Goal: Register for event/course

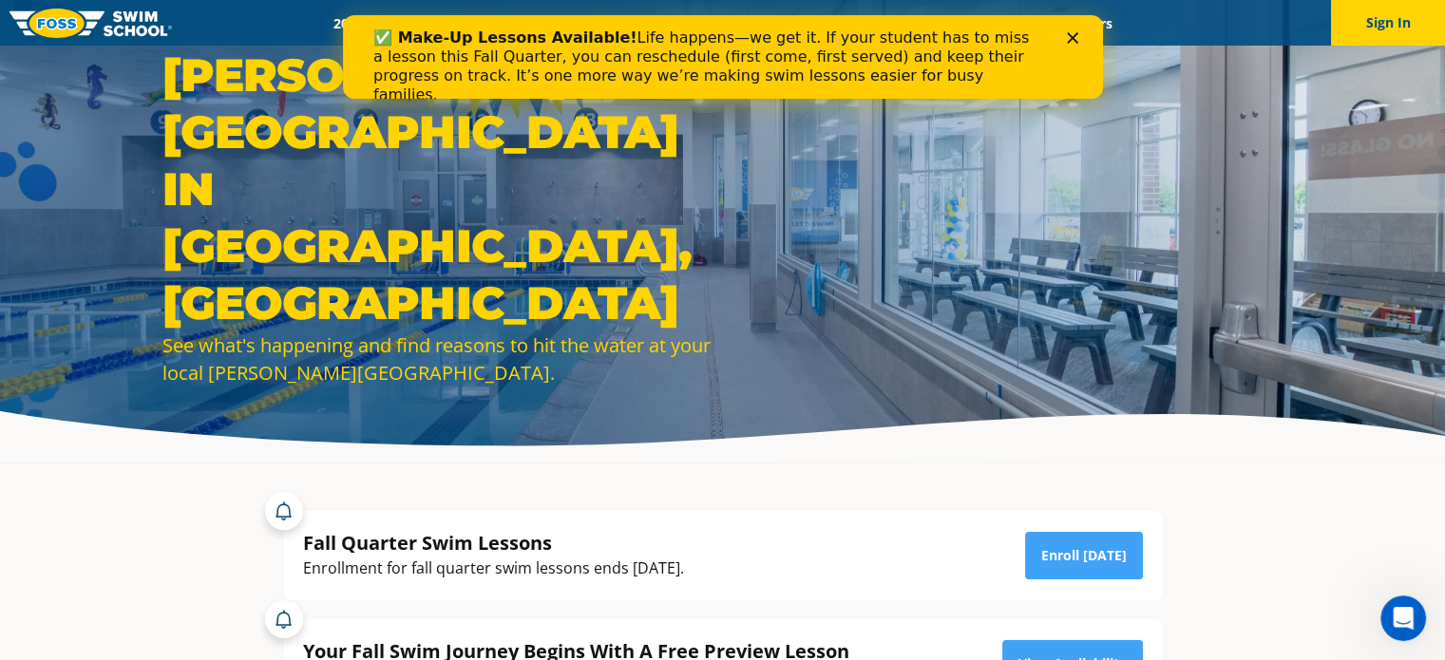
click at [1070, 39] on polygon "Close" at bounding box center [1071, 37] width 11 height 11
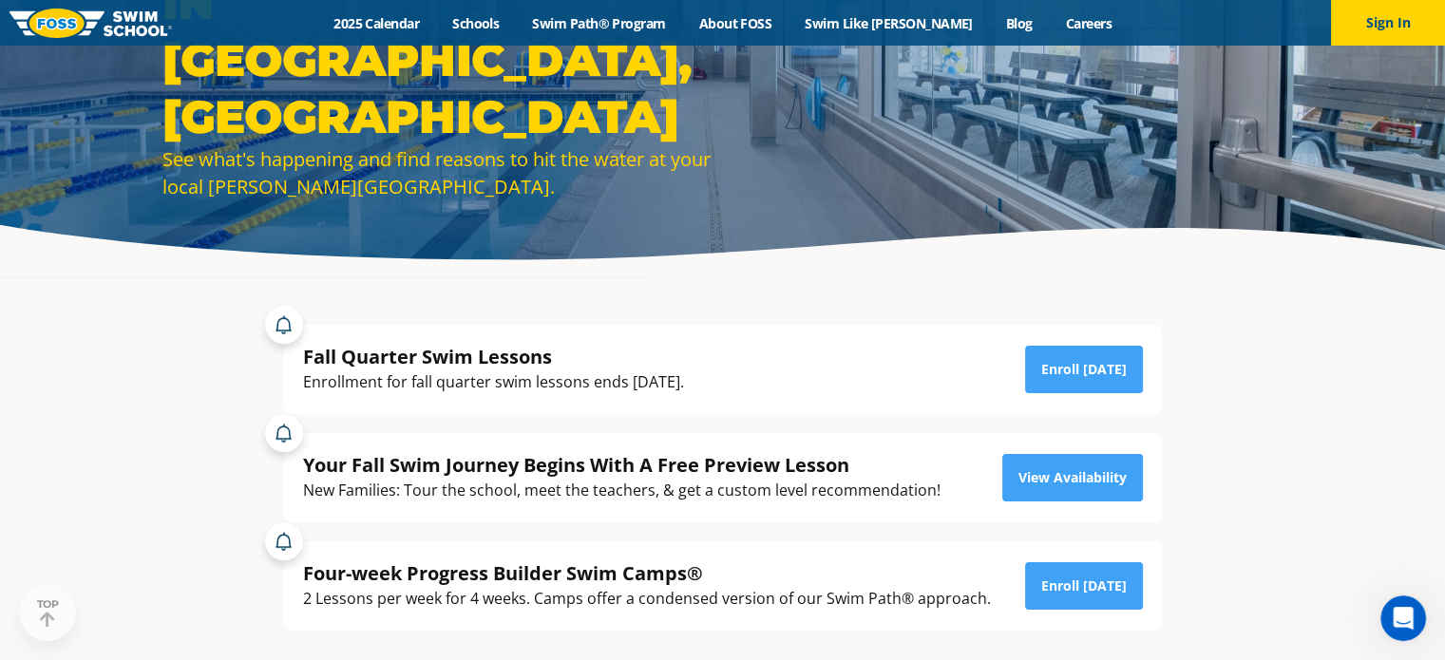
scroll to position [190, 0]
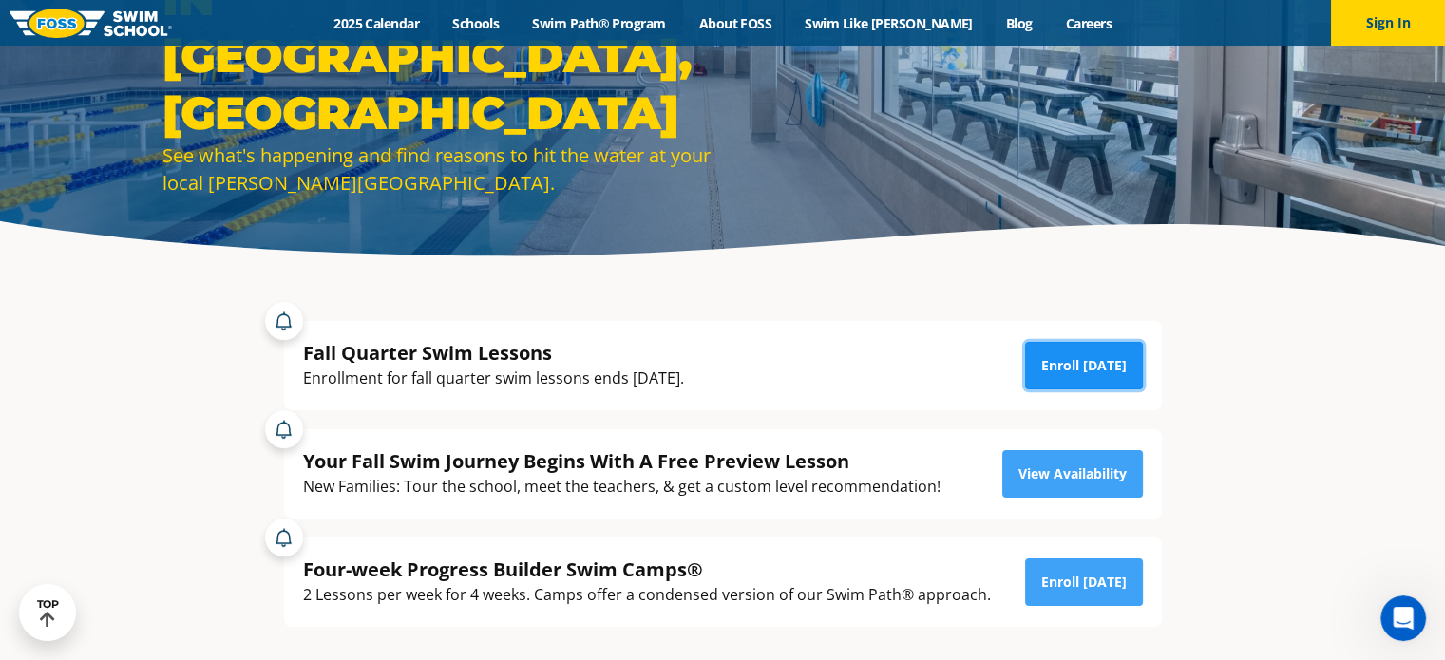
click at [1056, 368] on link "Enroll [DATE]" at bounding box center [1084, 366] width 118 height 48
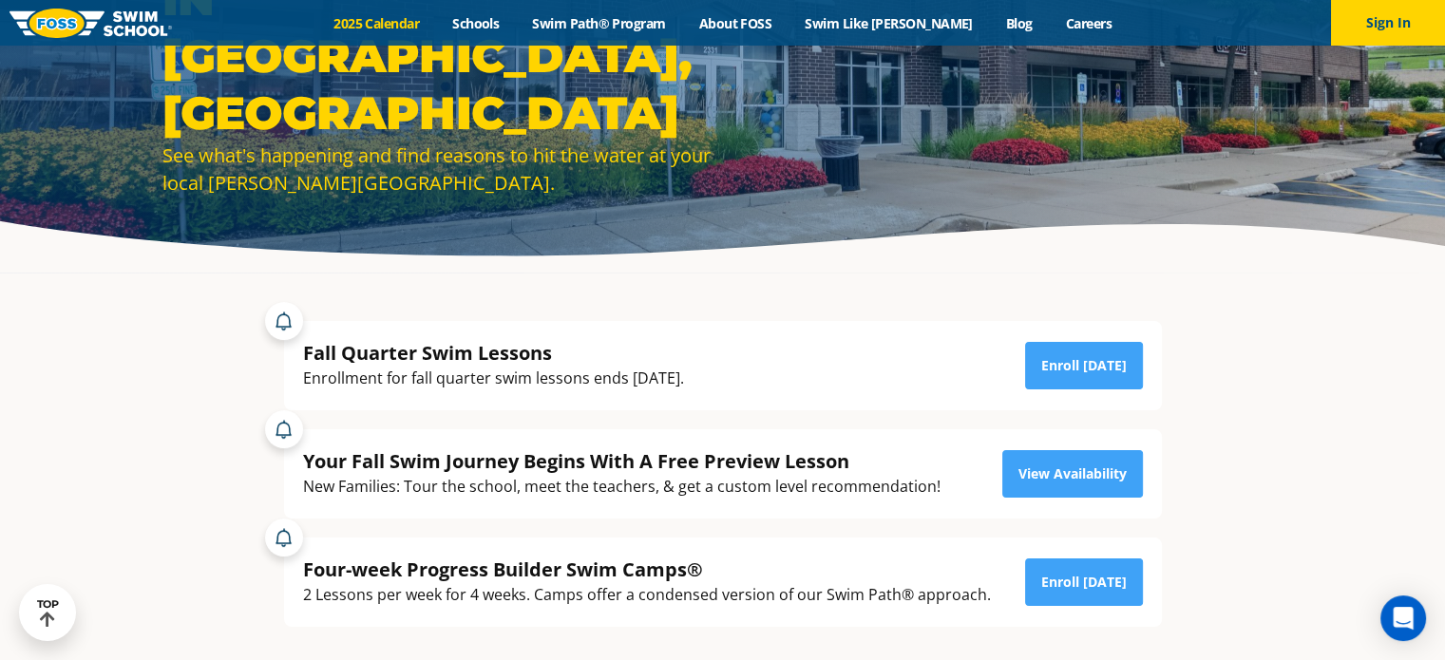
click at [389, 21] on link "2025 Calendar" at bounding box center [376, 23] width 119 height 18
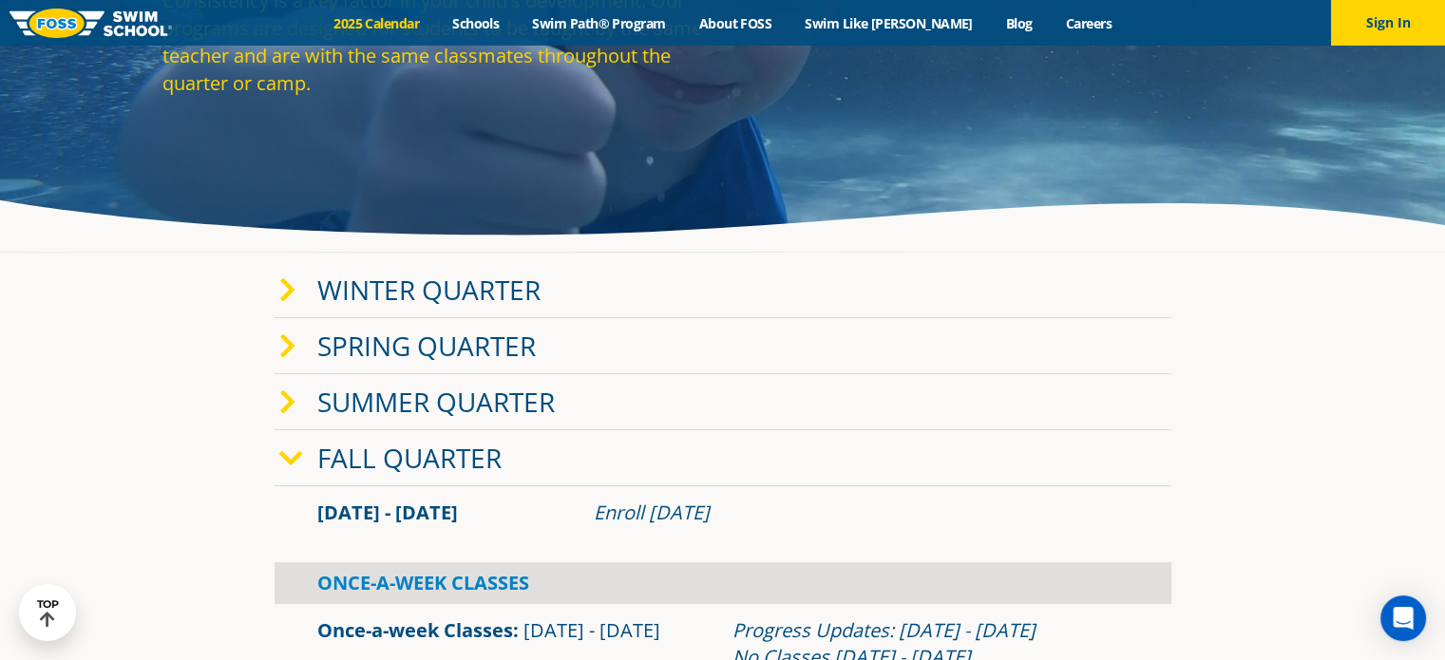
scroll to position [190, 0]
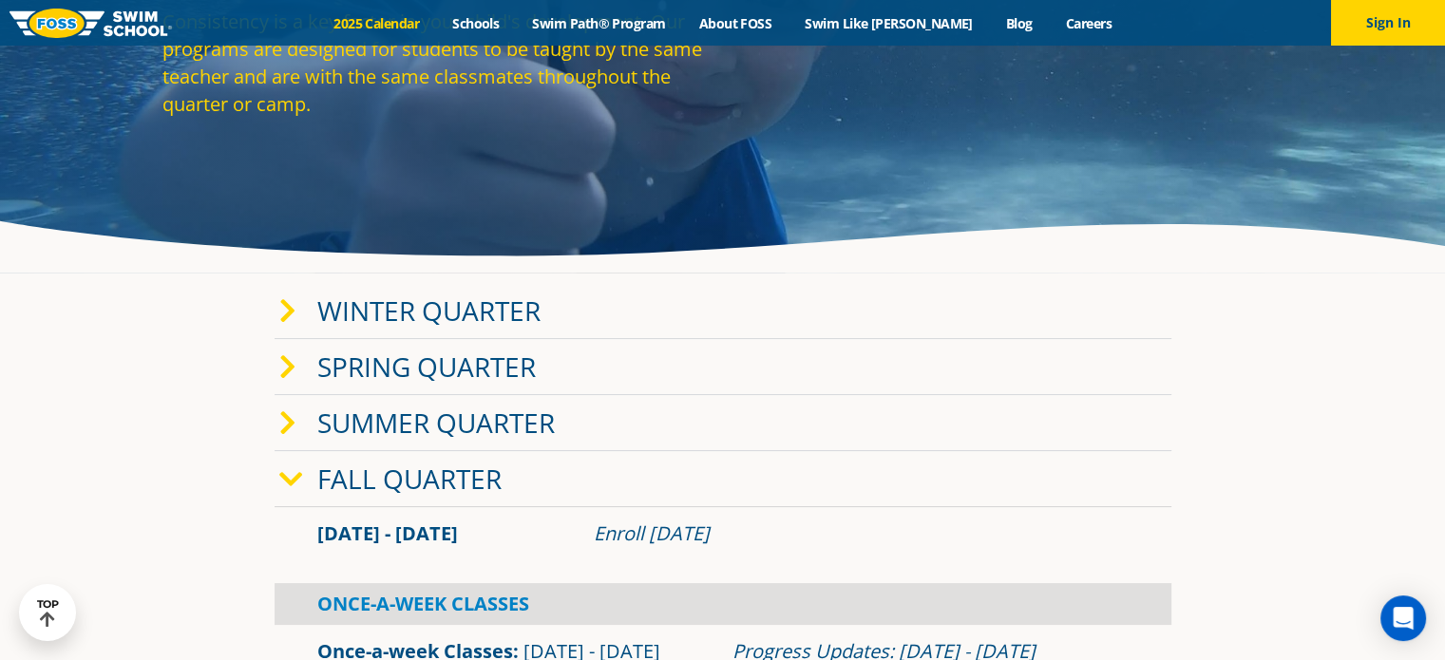
click at [287, 299] on icon at bounding box center [287, 311] width 17 height 27
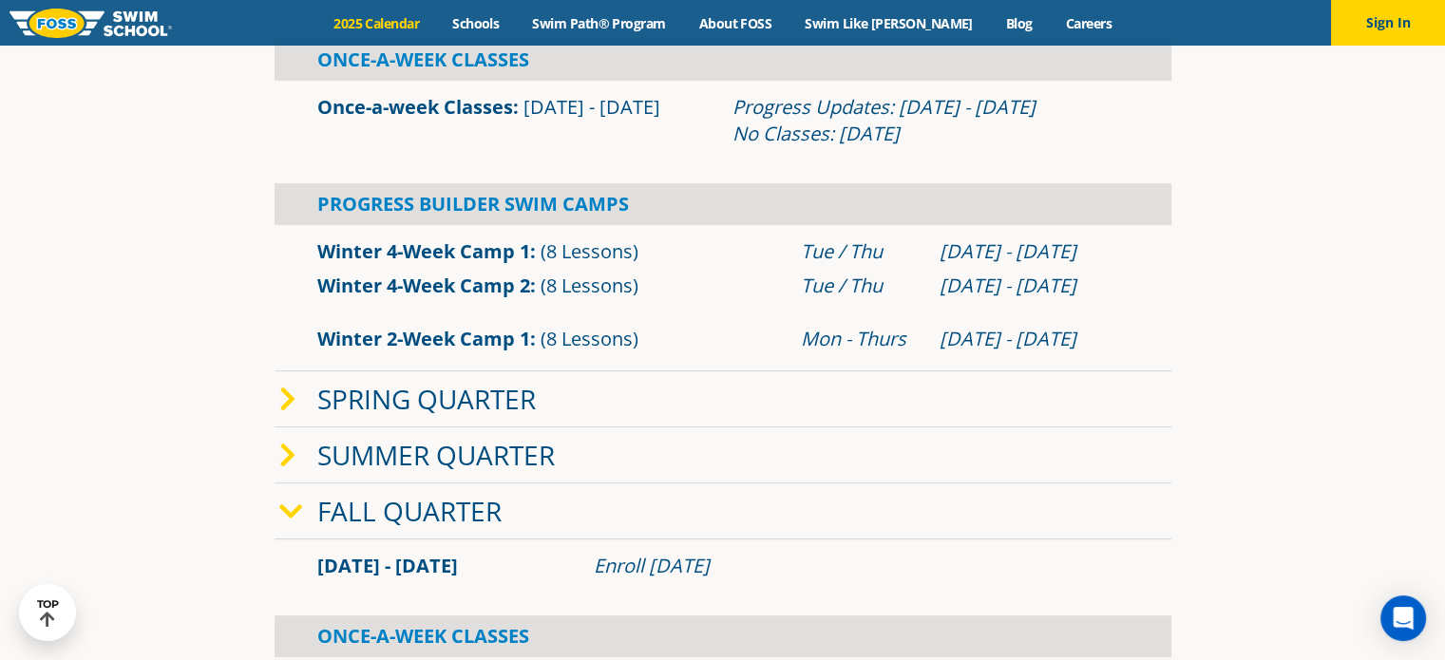
scroll to position [570, 0]
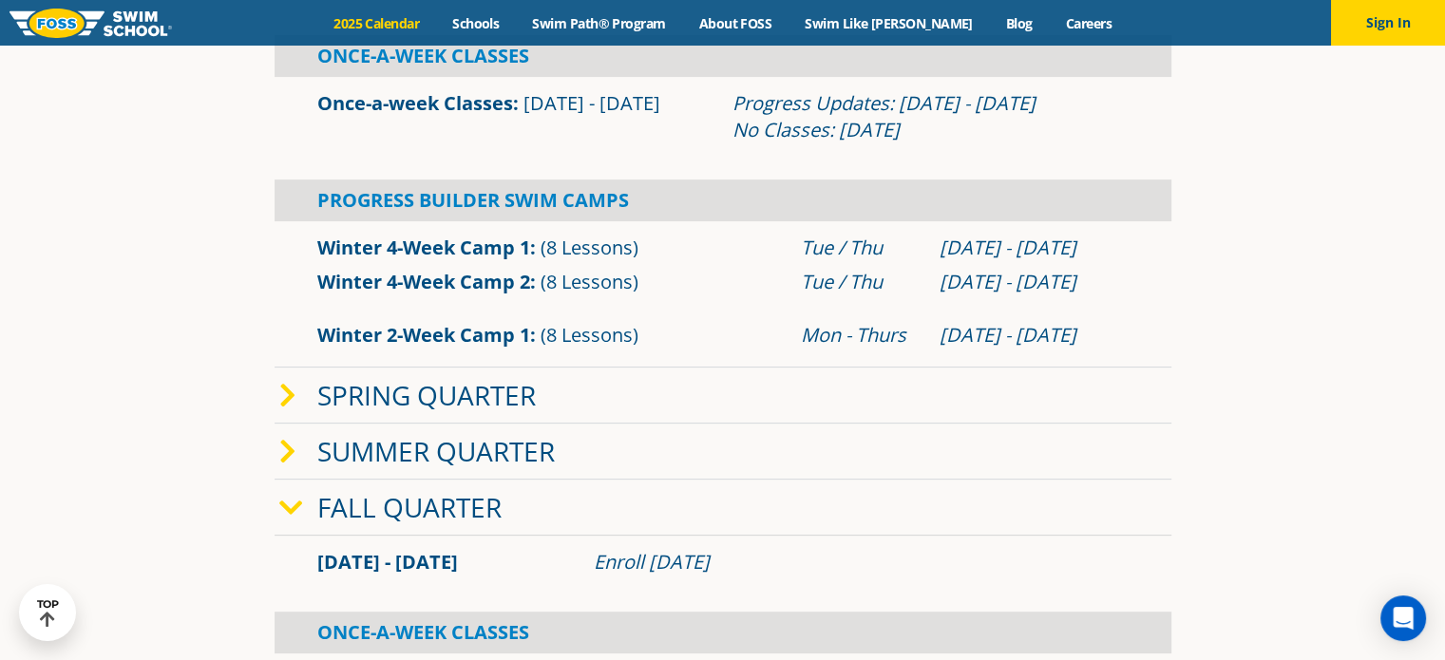
click at [469, 505] on link "Fall Quarter" at bounding box center [409, 507] width 184 height 36
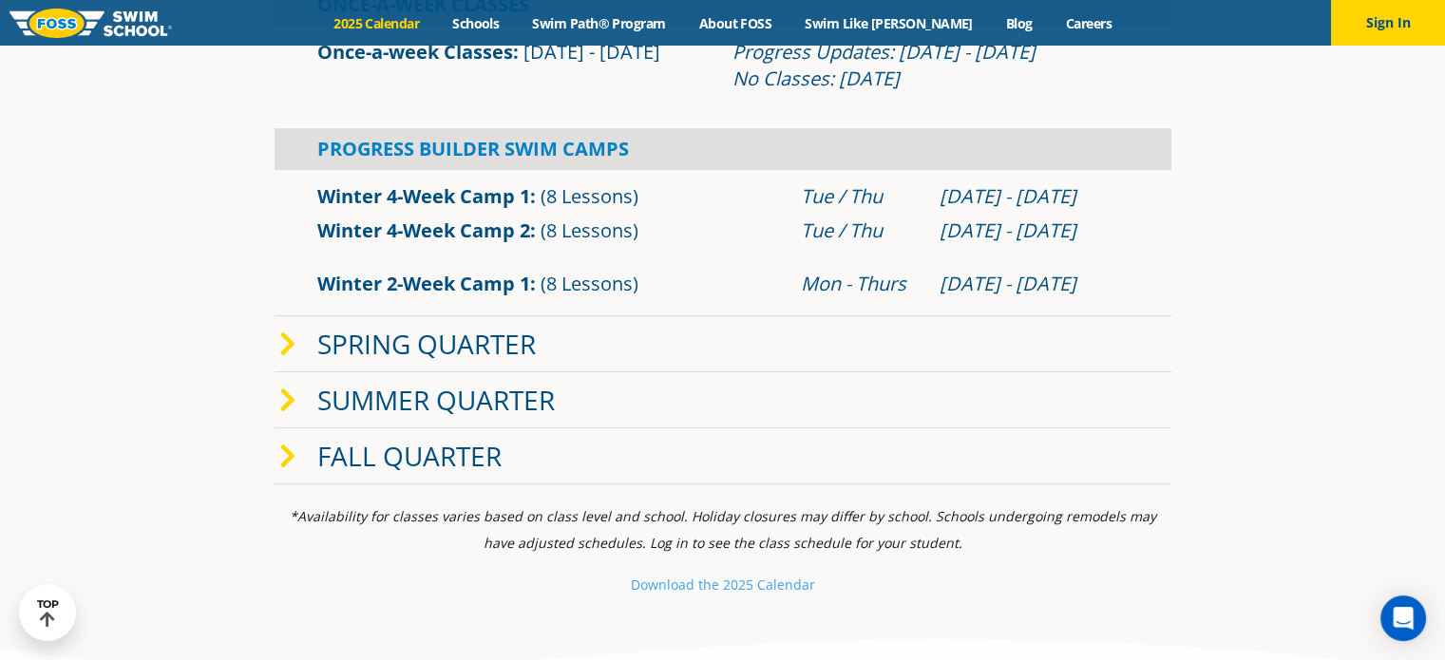
scroll to position [665, 0]
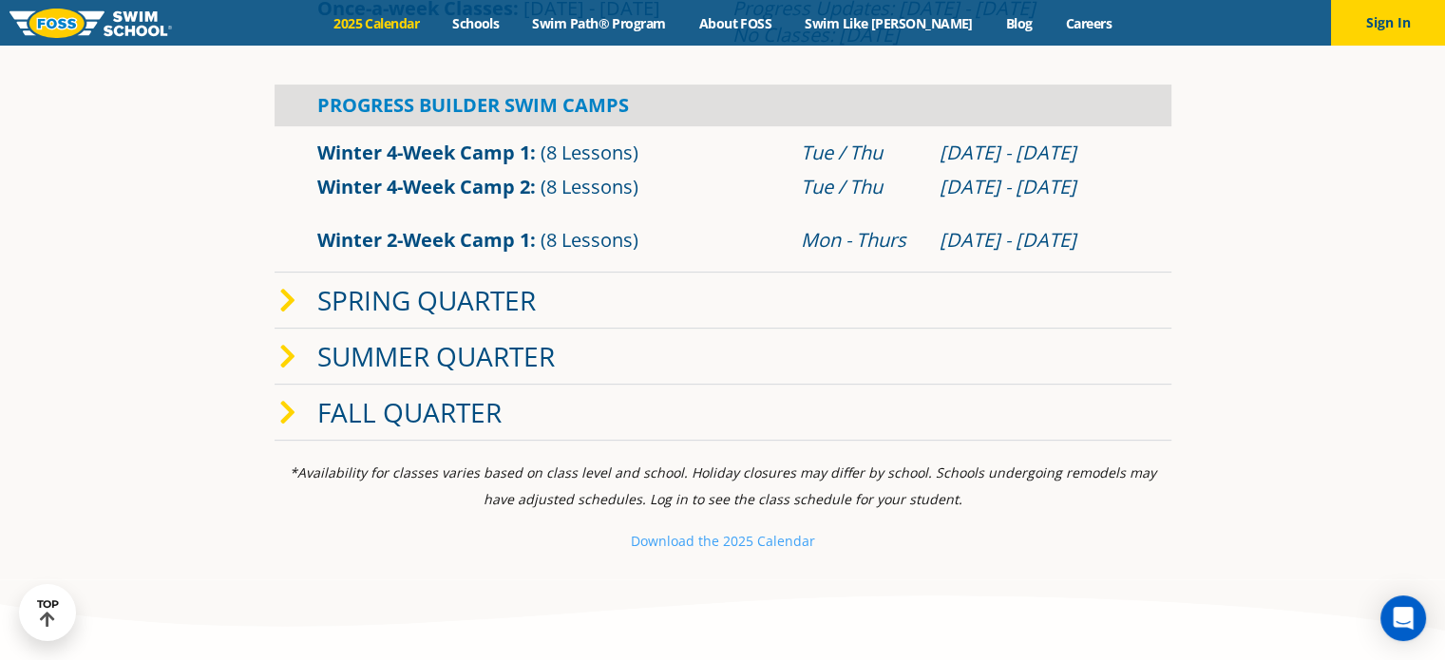
click at [284, 409] on icon at bounding box center [287, 413] width 17 height 27
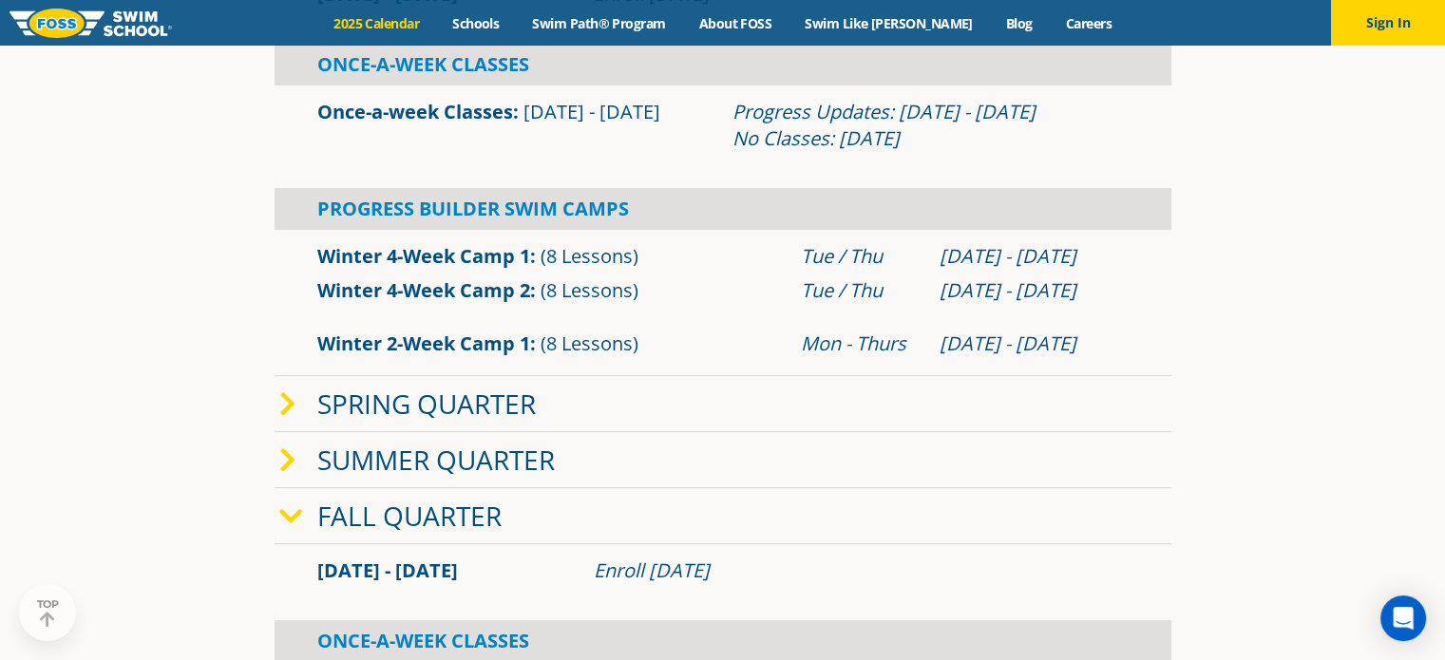
scroll to position [570, 0]
